Goal: Communication & Community: Answer question/provide support

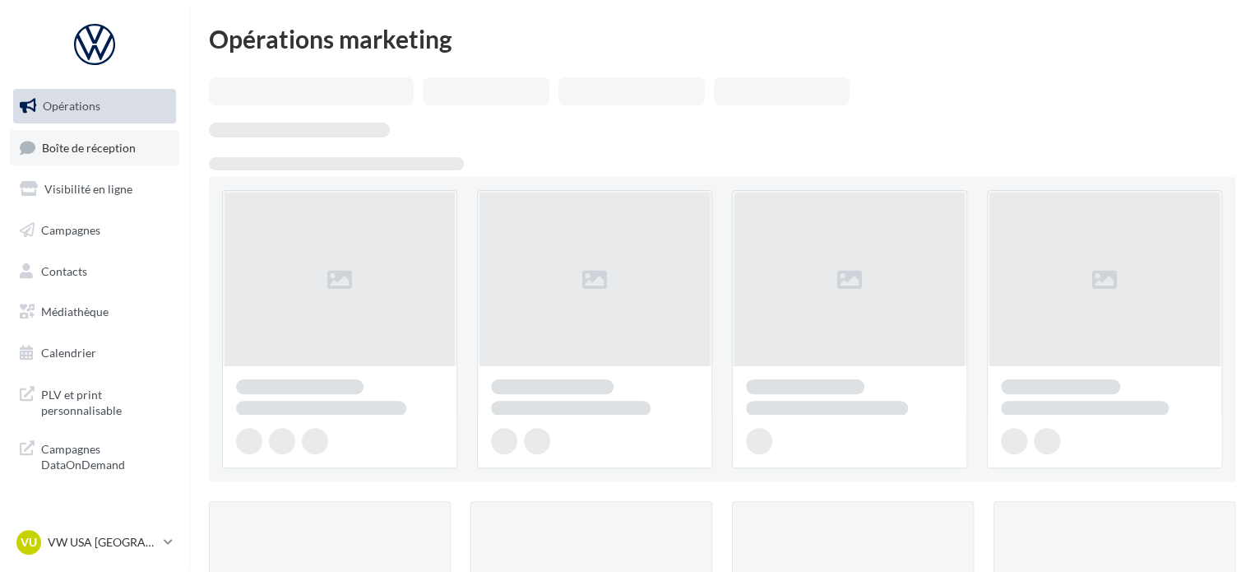
click at [120, 151] on span "Boîte de réception" at bounding box center [89, 147] width 94 height 14
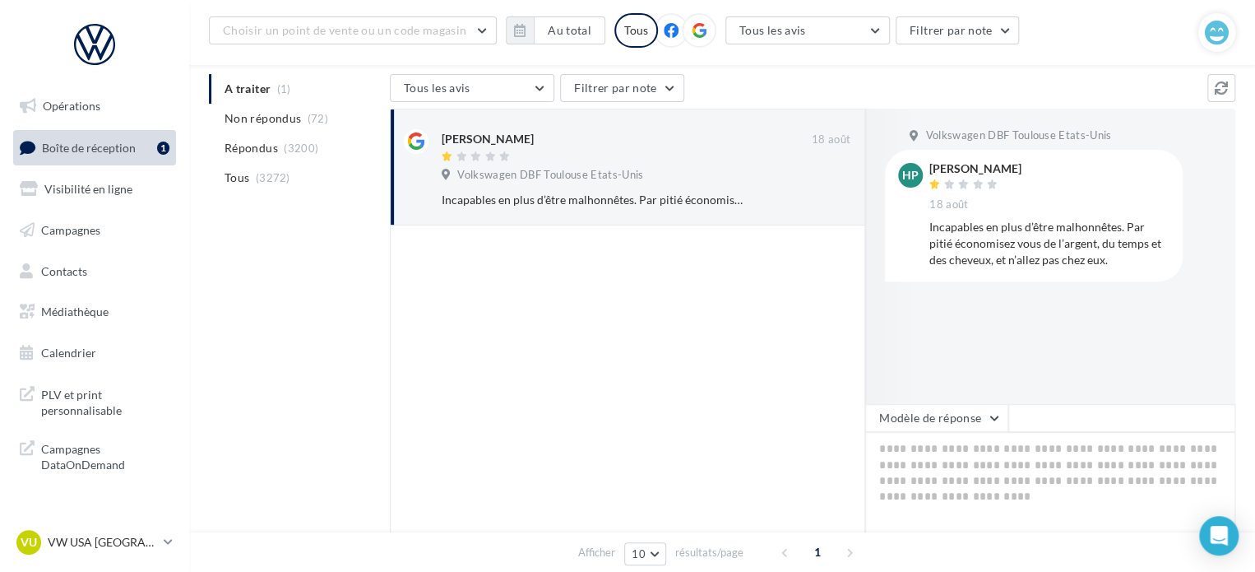
scroll to position [247, 0]
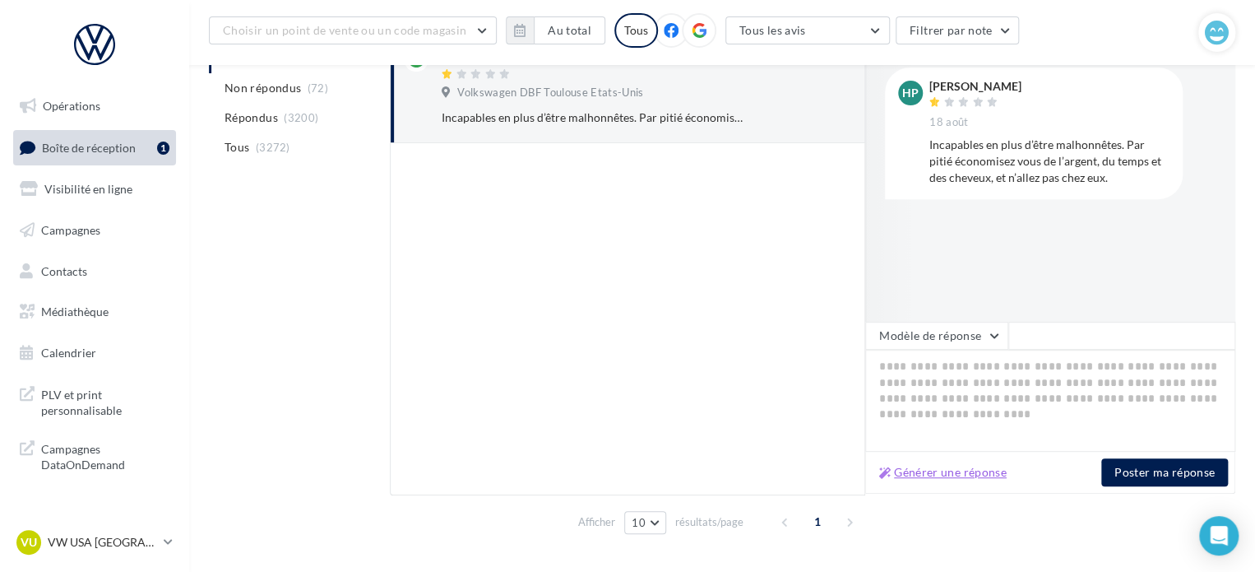
click at [949, 470] on button "Générer une réponse" at bounding box center [943, 472] width 141 height 20
type textarea "**********"
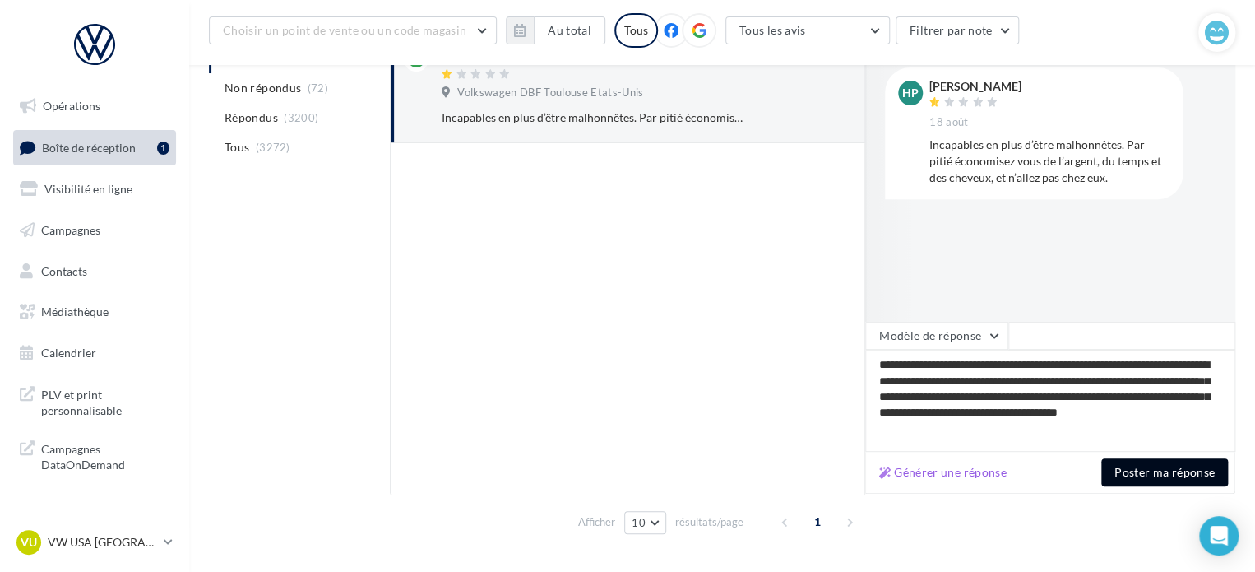
click at [1136, 475] on button "Poster ma réponse" at bounding box center [1165, 472] width 127 height 28
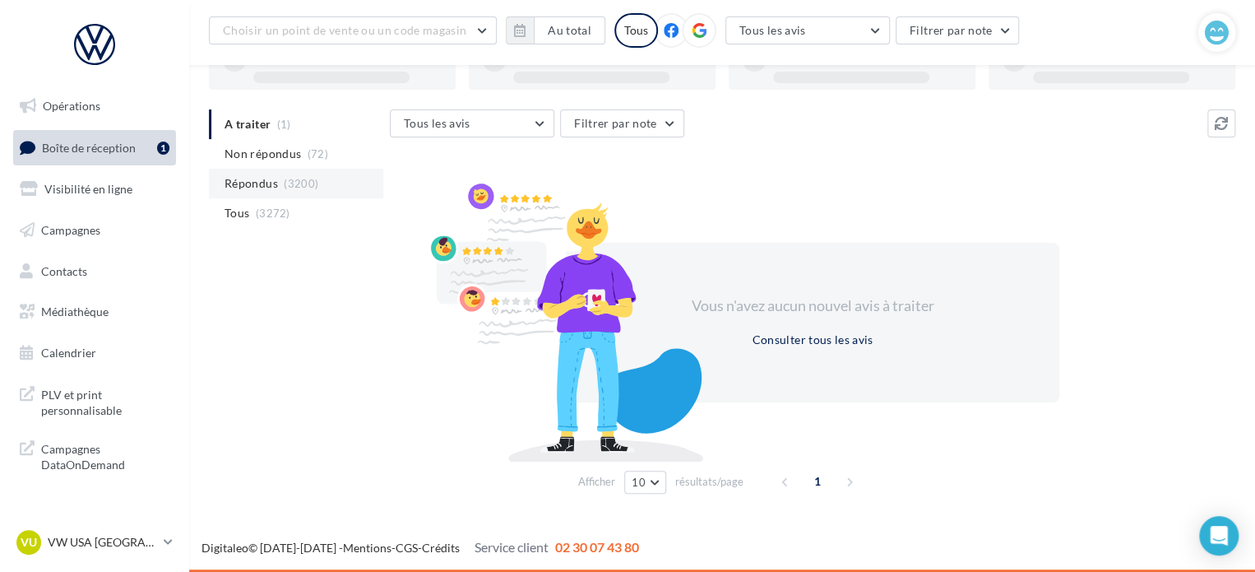
scroll to position [127, 0]
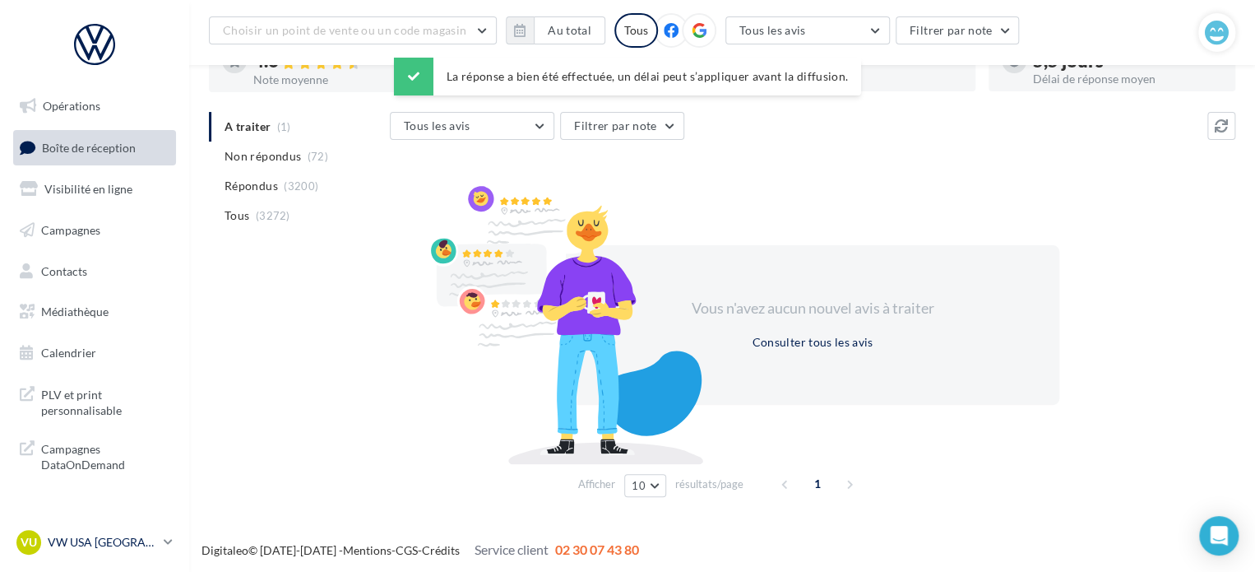
click at [94, 550] on p "VW USA [GEOGRAPHIC_DATA]" at bounding box center [102, 542] width 109 height 16
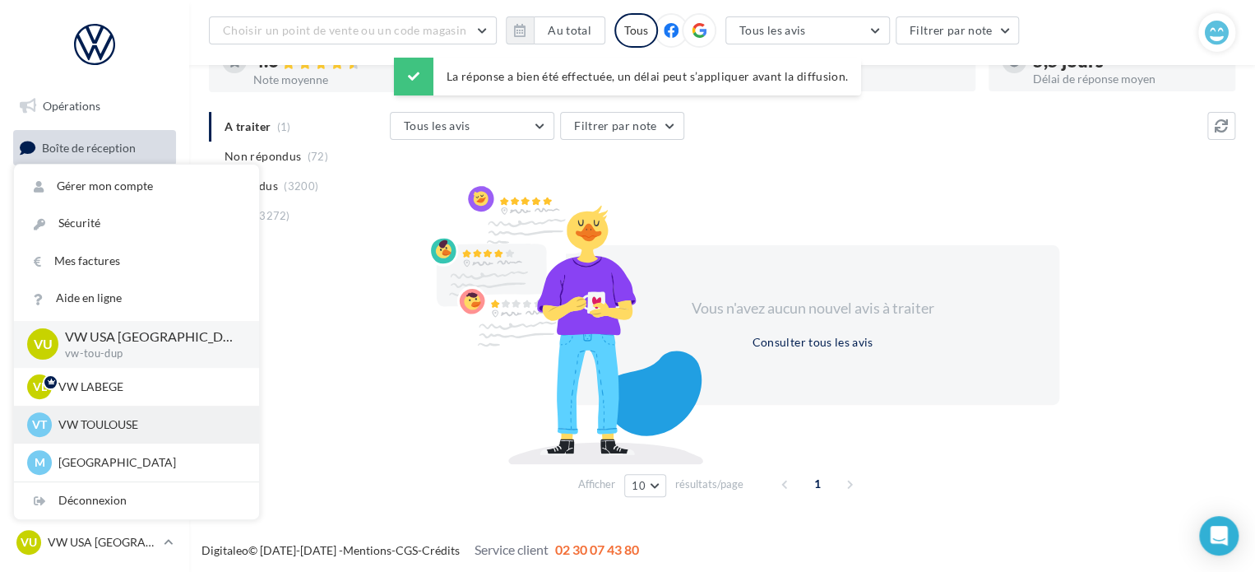
click at [127, 424] on p "VW TOULOUSE" at bounding box center [148, 424] width 181 height 16
